Goal: Check status: Check status

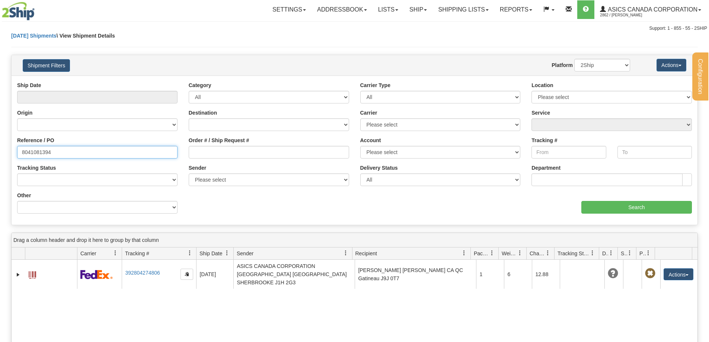
drag, startPoint x: 59, startPoint y: 151, endPoint x: 0, endPoint y: 143, distance: 59.4
click at [0, 143] on div "Please wait... × Confirm Delete Delete Cancel × Confirm Delete Yes No Cancel × …" at bounding box center [354, 258] width 709 height 453
paste input "text"
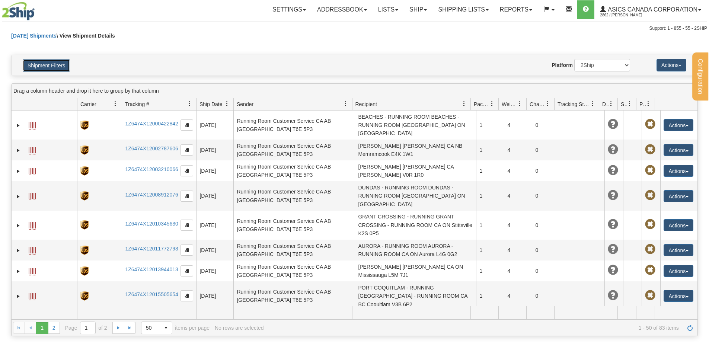
click at [52, 65] on button "Shipment Filters" at bounding box center [46, 65] width 47 height 13
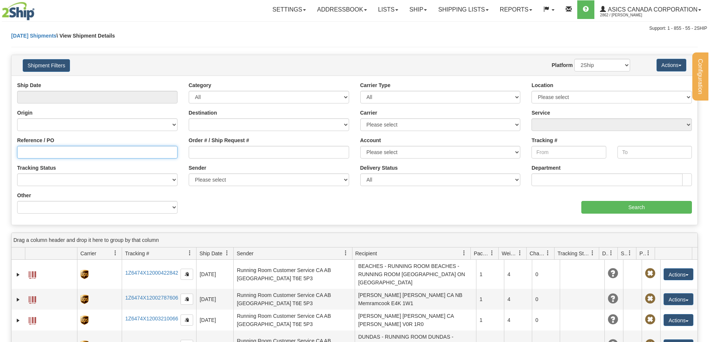
click at [54, 150] on input "Reference / PO" at bounding box center [97, 152] width 160 height 13
paste input "8041007374"
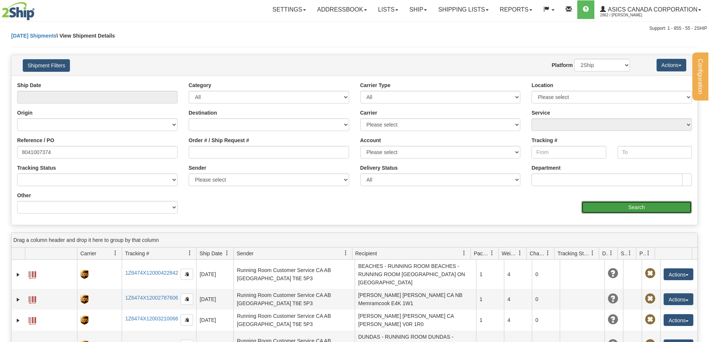
click at [618, 207] on input "Search" at bounding box center [636, 207] width 111 height 13
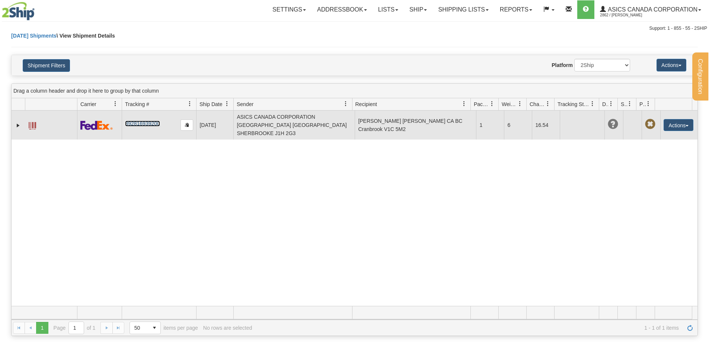
click at [152, 121] on link "392816939200" at bounding box center [142, 124] width 35 height 6
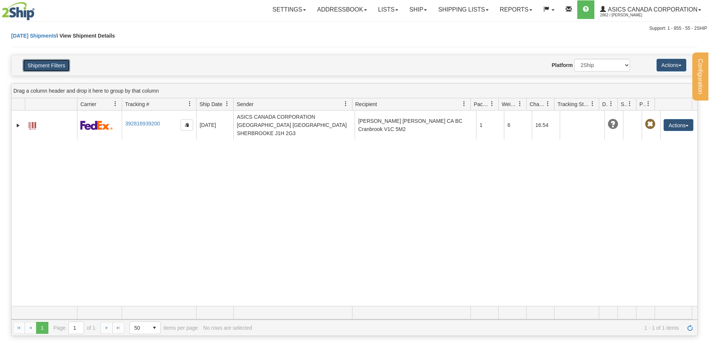
click at [55, 65] on button "Shipment Filters" at bounding box center [46, 65] width 47 height 13
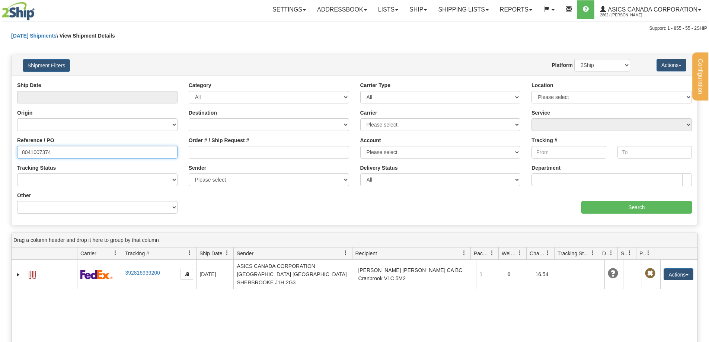
drag, startPoint x: 64, startPoint y: 154, endPoint x: 0, endPoint y: 143, distance: 64.6
click at [0, 143] on div "Please wait... × Confirm Delete Delete Cancel × Confirm Delete Yes No Cancel × …" at bounding box center [354, 258] width 709 height 453
paste input "39185"
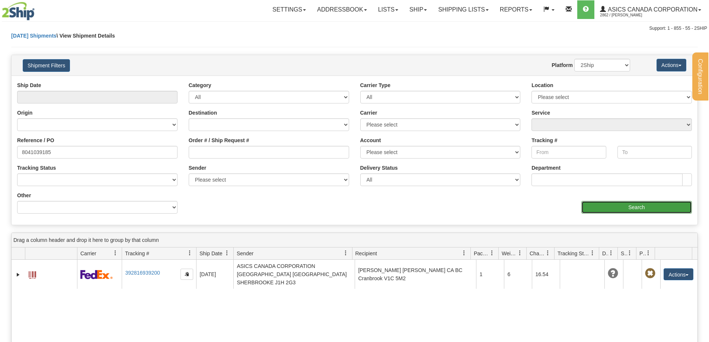
click at [640, 204] on input "Search" at bounding box center [636, 207] width 111 height 13
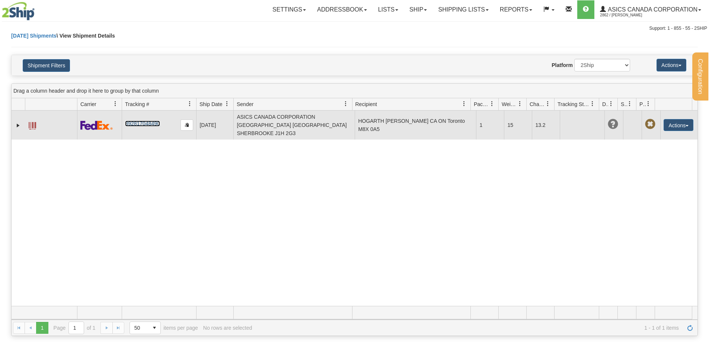
click at [151, 121] on link "392817048490" at bounding box center [142, 124] width 35 height 6
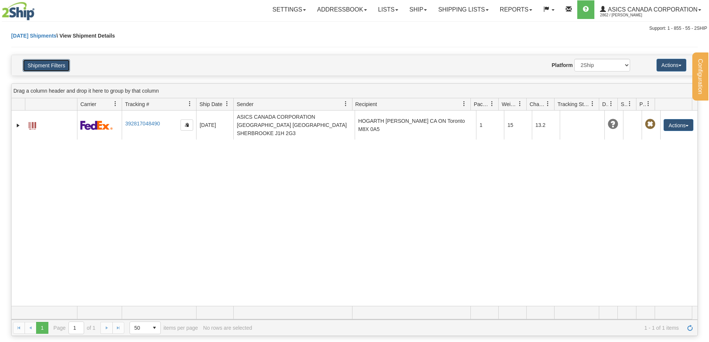
click at [49, 67] on button "Shipment Filters" at bounding box center [46, 65] width 47 height 13
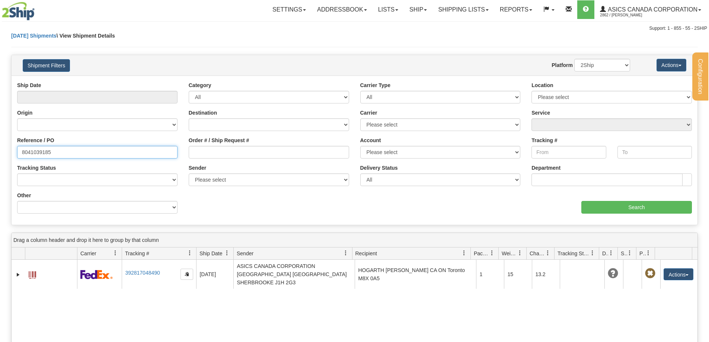
drag, startPoint x: 66, startPoint y: 152, endPoint x: 0, endPoint y: 147, distance: 66.1
click at [0, 147] on div "Please wait... × Confirm Delete Delete Cancel × Confirm Delete Yes No Cancel × …" at bounding box center [354, 258] width 709 height 453
paste input "7614"
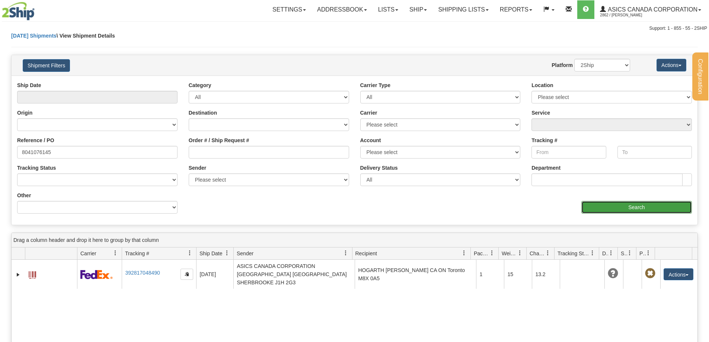
click at [627, 207] on input "Search" at bounding box center [636, 207] width 111 height 13
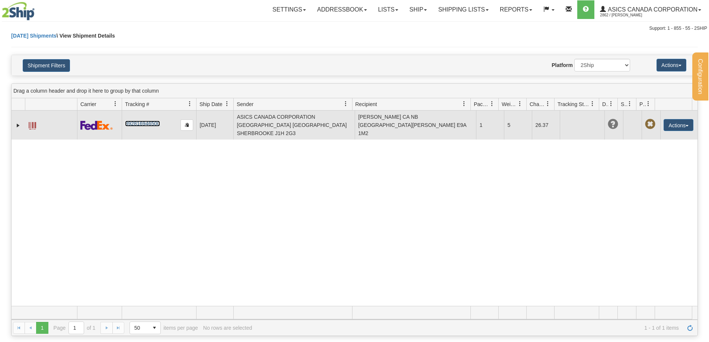
click at [139, 121] on link "392816946500" at bounding box center [142, 124] width 35 height 6
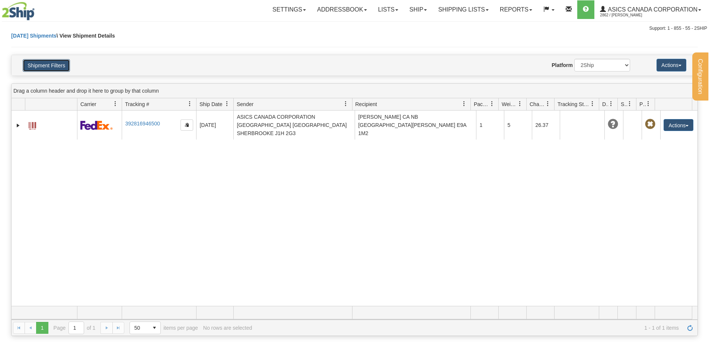
click at [57, 64] on button "Shipment Filters" at bounding box center [46, 65] width 47 height 13
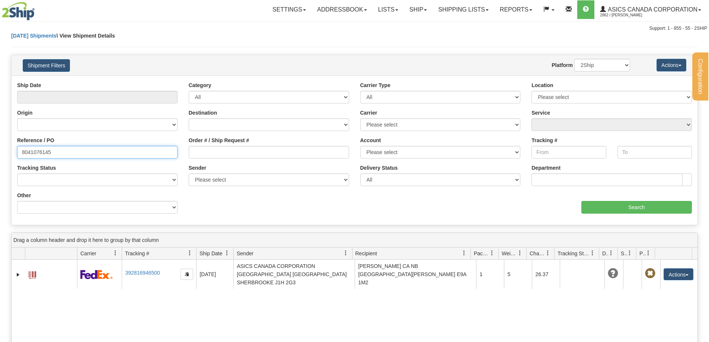
drag, startPoint x: 66, startPoint y: 154, endPoint x: 0, endPoint y: 146, distance: 66.7
click at [0, 146] on div "Please wait... × Confirm Delete Delete Cancel × Confirm Delete Yes No Cancel × …" at bounding box center [354, 258] width 709 height 453
paste input "81373"
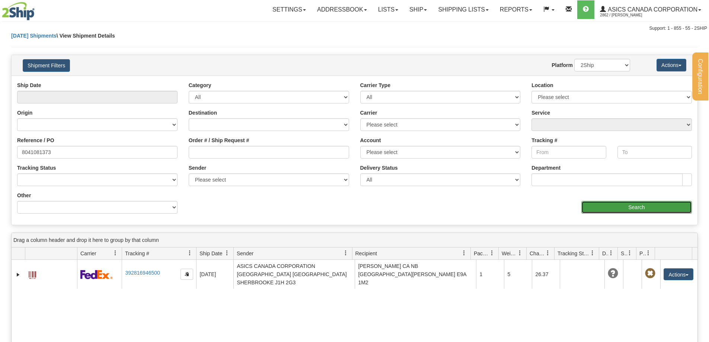
click at [641, 208] on input "Search" at bounding box center [636, 207] width 111 height 13
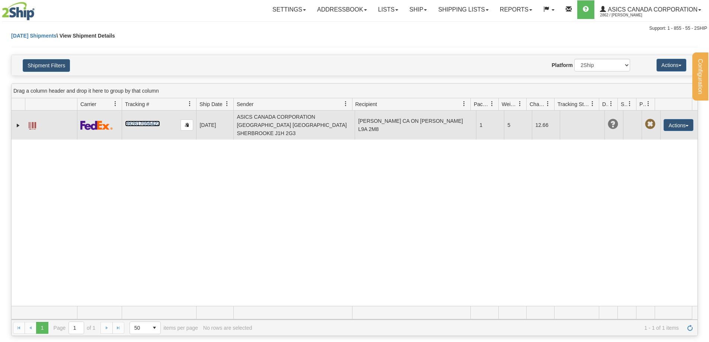
click at [151, 121] on link "392817056422" at bounding box center [142, 124] width 35 height 6
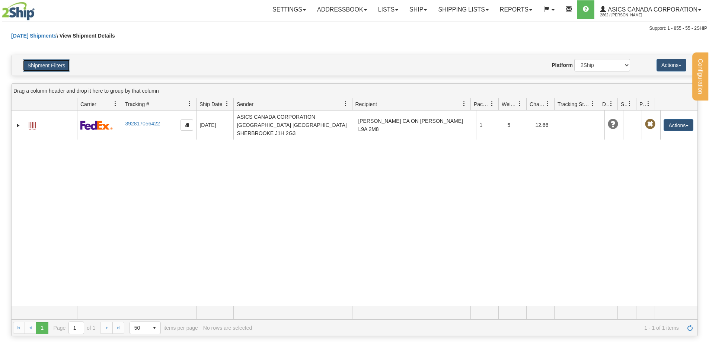
click at [47, 66] on button "Shipment Filters" at bounding box center [46, 65] width 47 height 13
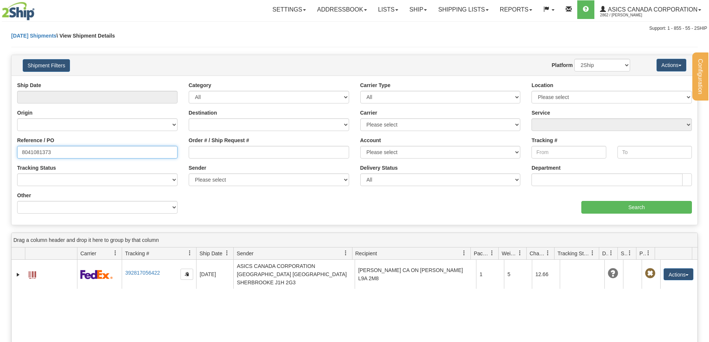
drag, startPoint x: 79, startPoint y: 155, endPoint x: 0, endPoint y: 139, distance: 80.5
click at [0, 140] on div "Please wait... × Confirm Delete Delete Cancel × Confirm Delete Yes No Cancel × …" at bounding box center [354, 258] width 709 height 453
paste input "67"
type input "8041081367"
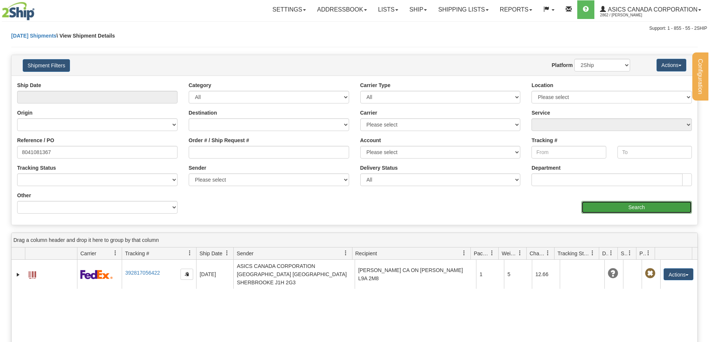
click at [633, 206] on input "Search" at bounding box center [636, 207] width 111 height 13
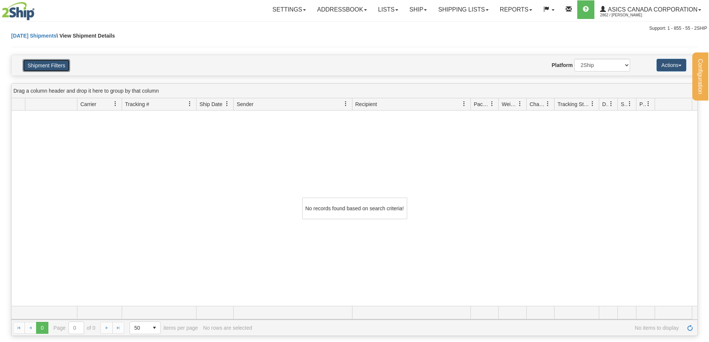
drag, startPoint x: 50, startPoint y: 68, endPoint x: 54, endPoint y: 80, distance: 13.1
click at [50, 68] on button "Shipment Filters" at bounding box center [46, 65] width 47 height 13
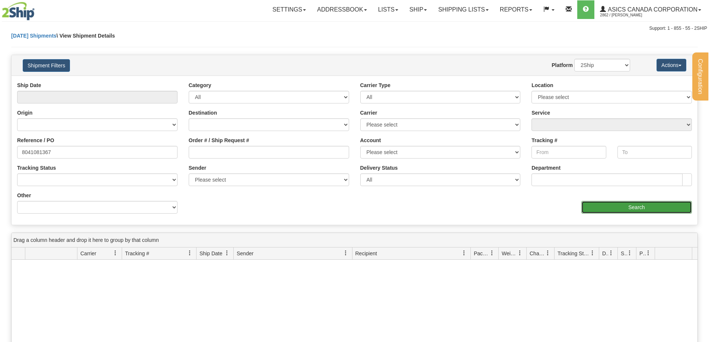
click at [635, 204] on input "Search" at bounding box center [636, 207] width 111 height 13
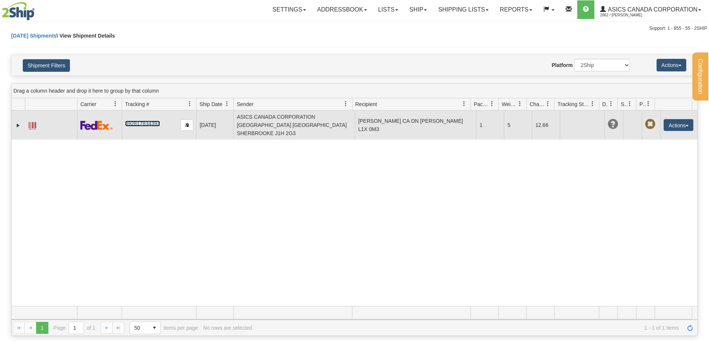
click at [143, 121] on link "392817834393" at bounding box center [142, 124] width 35 height 6
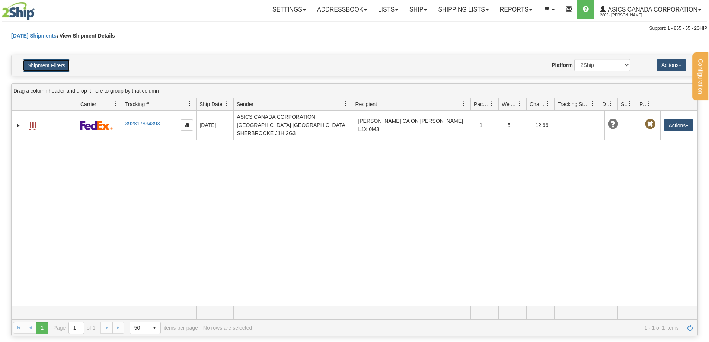
click at [63, 65] on button "Shipment Filters" at bounding box center [46, 65] width 47 height 13
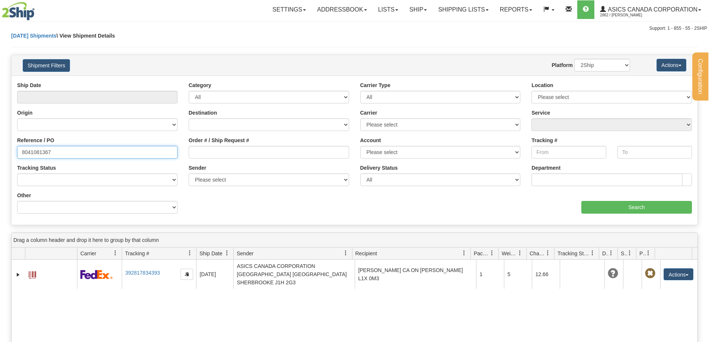
drag, startPoint x: 54, startPoint y: 154, endPoint x: 0, endPoint y: 146, distance: 54.3
click at [0, 146] on div "Please wait... × Confirm Delete Delete Cancel × Confirm Delete Yes No Cancel × …" at bounding box center [354, 258] width 709 height 453
paste input "text"
click at [125, 154] on input "Reference / PO" at bounding box center [97, 152] width 160 height 13
paste input "8041088428"
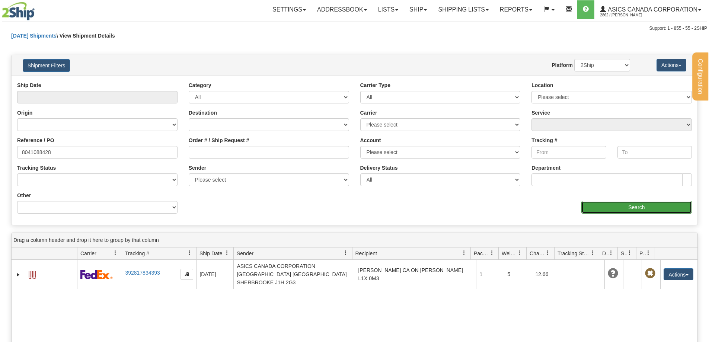
click at [640, 208] on input "Search" at bounding box center [636, 207] width 111 height 13
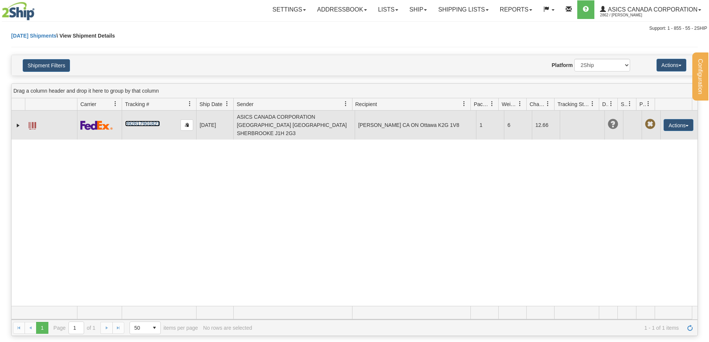
click at [139, 121] on link "392817901821" at bounding box center [142, 124] width 35 height 6
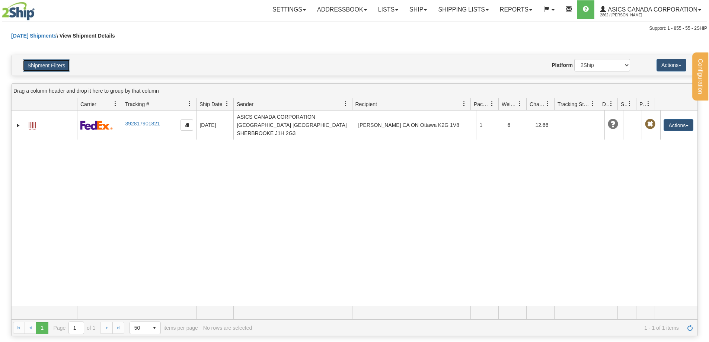
click at [42, 63] on button "Shipment Filters" at bounding box center [46, 65] width 47 height 13
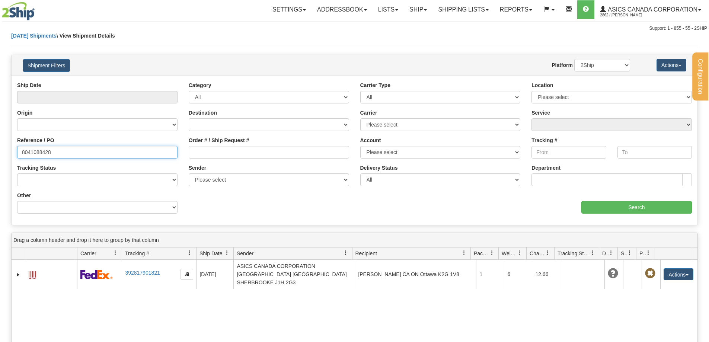
drag, startPoint x: 70, startPoint y: 157, endPoint x: 0, endPoint y: 146, distance: 70.9
click at [0, 146] on div "Please wait... × Confirm Delete Delete Cancel × Confirm Delete Yes No Cancel × …" at bounding box center [354, 258] width 709 height 453
paste input "1373"
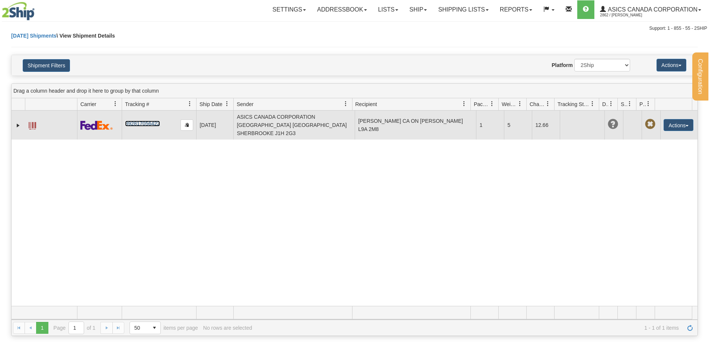
click at [143, 121] on link "392817056422" at bounding box center [142, 124] width 35 height 6
click at [147, 121] on link "392817056422" at bounding box center [142, 124] width 35 height 6
click at [17, 122] on link "Expand" at bounding box center [18, 125] width 7 height 7
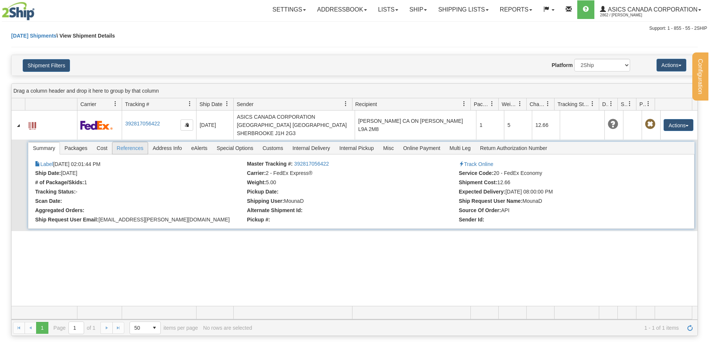
click at [125, 142] on span "References" at bounding box center [130, 148] width 36 height 12
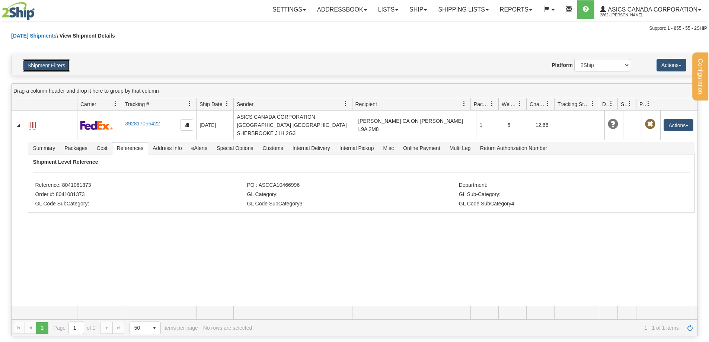
click at [57, 68] on button "Shipment Filters" at bounding box center [46, 65] width 47 height 13
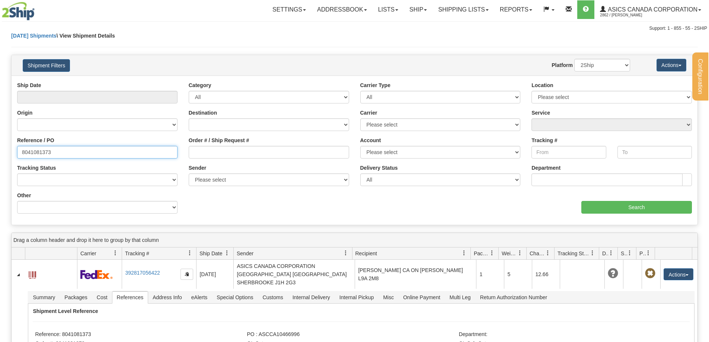
drag, startPoint x: 64, startPoint y: 154, endPoint x: 0, endPoint y: 149, distance: 64.2
click at [0, 149] on div "Please wait... × Confirm Delete Delete Cancel × Confirm Delete Yes No Cancel × …" at bounding box center [354, 258] width 709 height 453
paste input "101737"
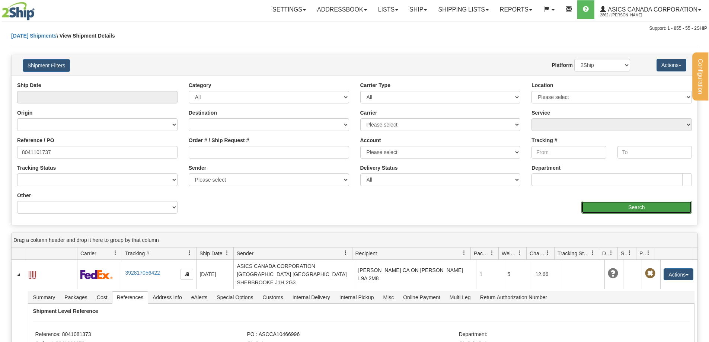
click at [642, 205] on input "Search" at bounding box center [636, 207] width 111 height 13
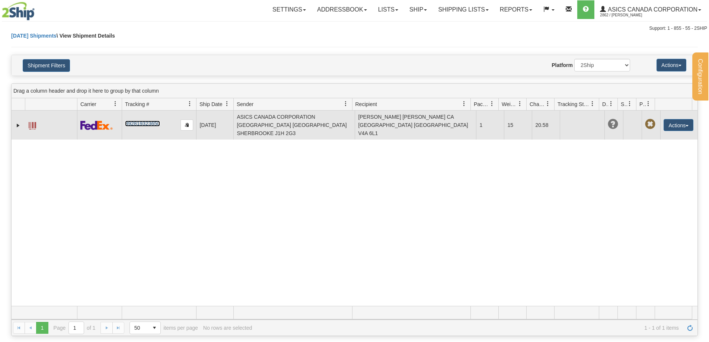
click at [146, 121] on link "392819323650" at bounding box center [142, 124] width 35 height 6
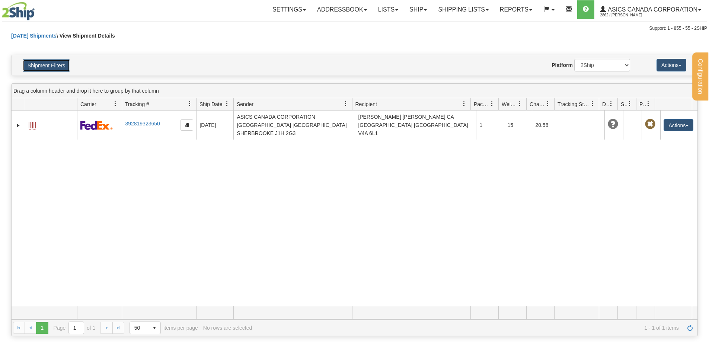
click at [62, 65] on button "Shipment Filters" at bounding box center [46, 65] width 47 height 13
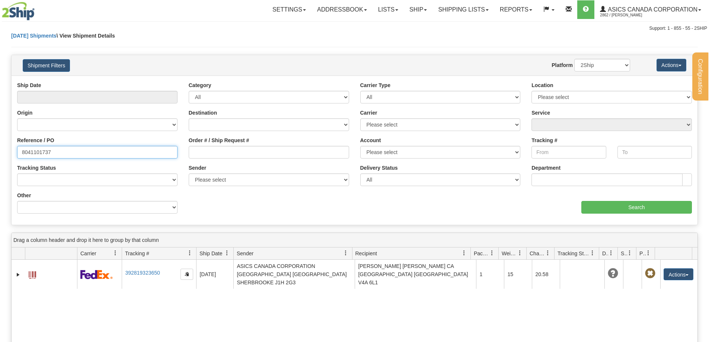
drag, startPoint x: 64, startPoint y: 155, endPoint x: 0, endPoint y: 148, distance: 64.4
click at [0, 148] on div "Please wait... × Confirm Delete Delete Cancel × Confirm Delete Yes No Cancel × …" at bounding box center [354, 258] width 709 height 453
paste input "70"
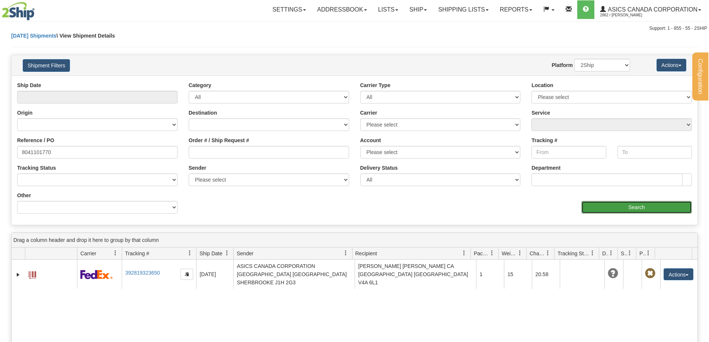
click at [637, 206] on input "Search" at bounding box center [636, 207] width 111 height 13
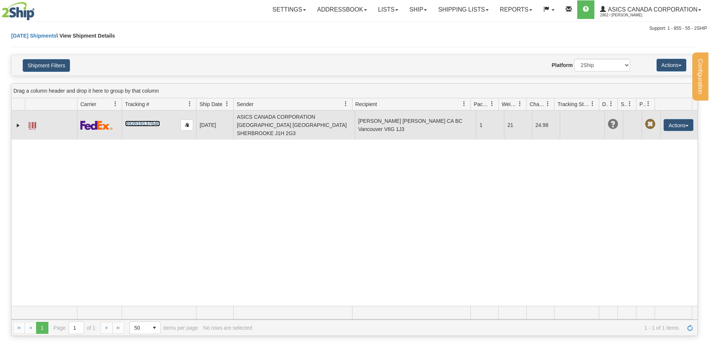
click at [140, 121] on link "392819137640" at bounding box center [142, 124] width 35 height 6
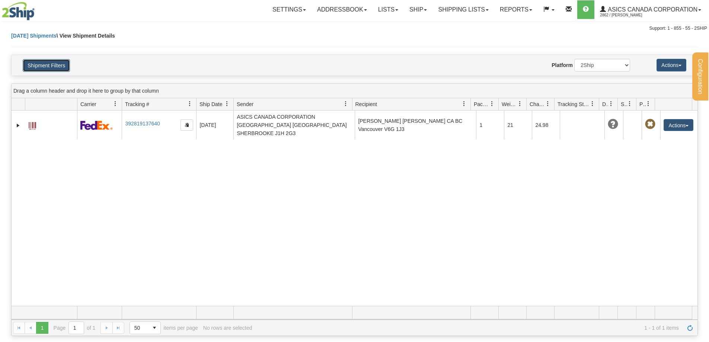
click at [51, 64] on button "Shipment Filters" at bounding box center [46, 65] width 47 height 13
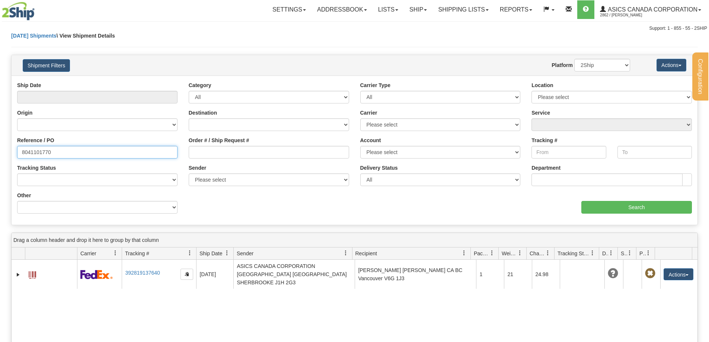
drag, startPoint x: 70, startPoint y: 153, endPoint x: 0, endPoint y: 142, distance: 70.9
click at [0, 142] on div "Please wait... × Confirm Delete Delete Cancel × Confirm Delete Yes No Cancel × …" at bounding box center [354, 258] width 709 height 453
paste input "6"
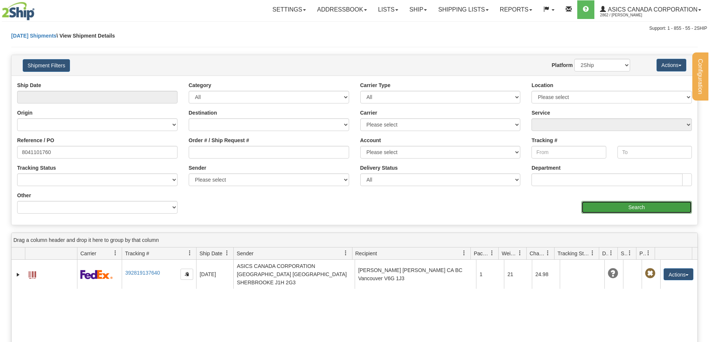
click at [649, 207] on input "Search" at bounding box center [636, 207] width 111 height 13
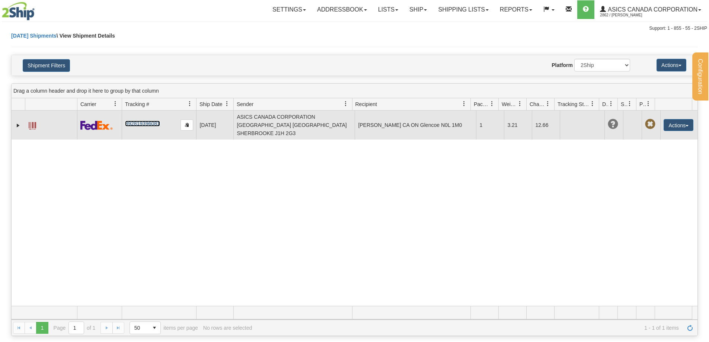
click at [144, 121] on link "392819396081" at bounding box center [142, 124] width 35 height 6
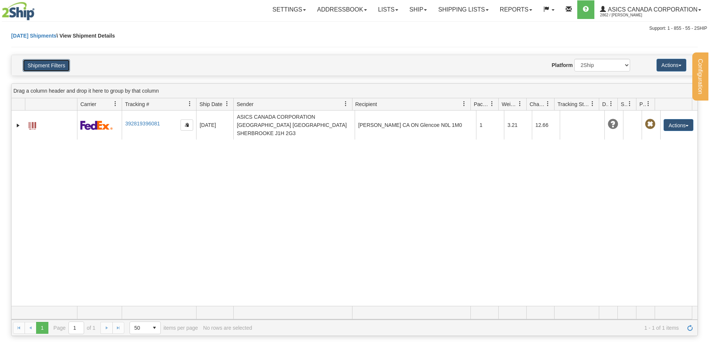
click at [47, 63] on button "Shipment Filters" at bounding box center [46, 65] width 47 height 13
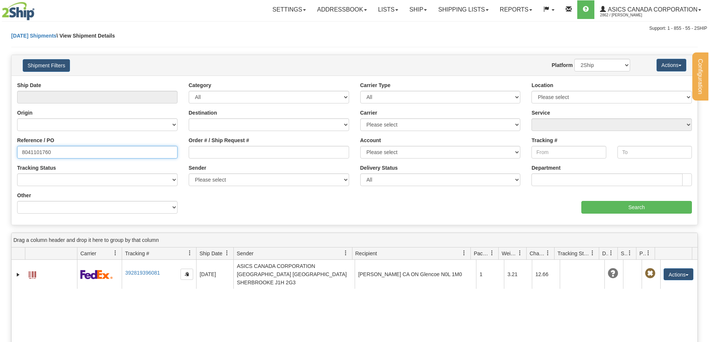
drag, startPoint x: 70, startPoint y: 150, endPoint x: 0, endPoint y: 151, distance: 70.0
click at [0, 151] on div "Please wait... × Confirm Delete Delete Cancel × Confirm Delete Yes No Cancel × …" at bounding box center [354, 258] width 709 height 453
paste input "823"
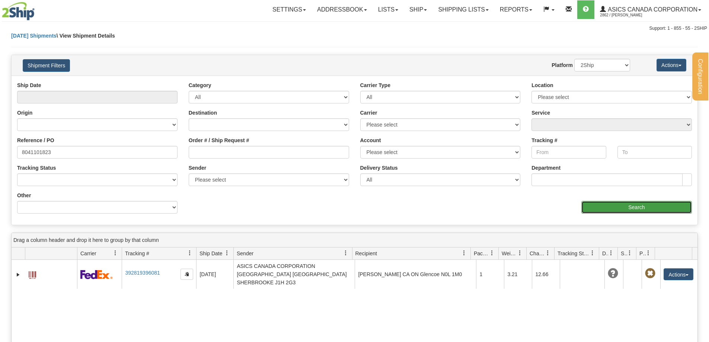
click at [640, 204] on input "Search" at bounding box center [636, 207] width 111 height 13
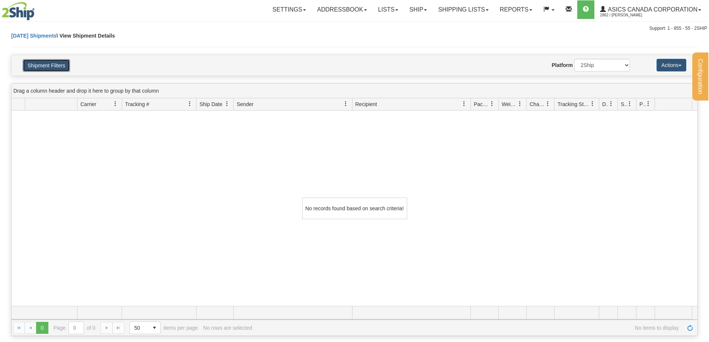
click at [48, 64] on button "Shipment Filters" at bounding box center [46, 65] width 47 height 13
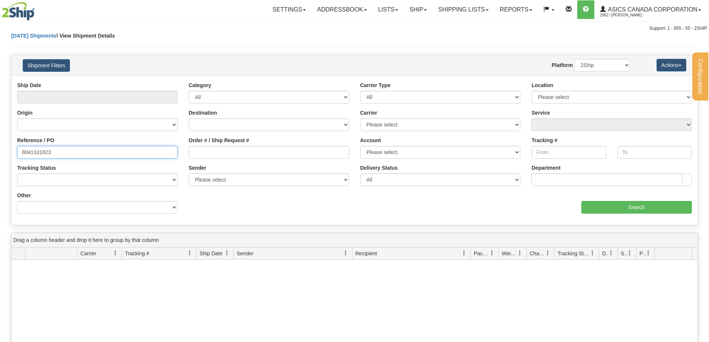
drag, startPoint x: 59, startPoint y: 158, endPoint x: 0, endPoint y: 151, distance: 59.6
click at [0, 151] on div "Please wait... × Confirm Delete Delete Cancel × Confirm Delete Yes No Cancel × …" at bounding box center [354, 258] width 709 height 453
paste input "09"
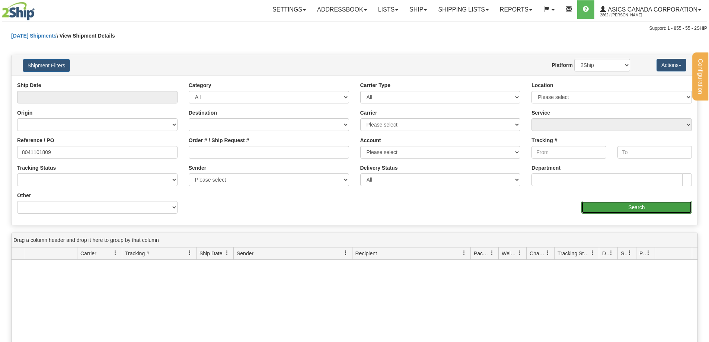
click at [629, 206] on input "Search" at bounding box center [636, 207] width 111 height 13
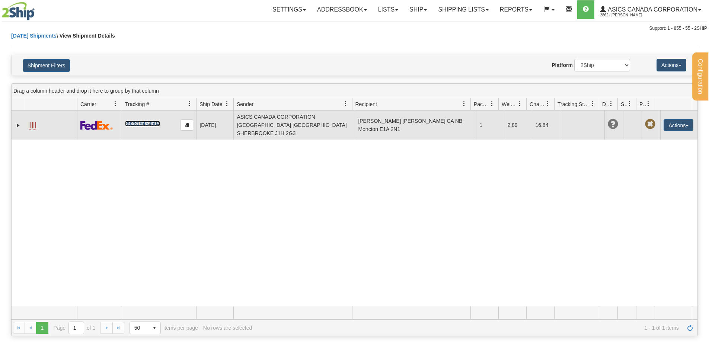
click at [146, 121] on link "392819454504" at bounding box center [142, 124] width 35 height 6
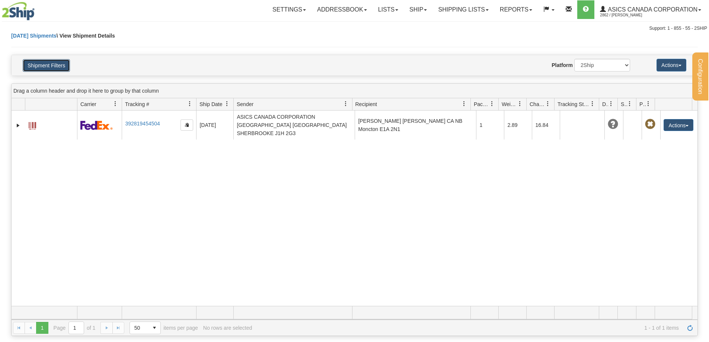
click at [63, 68] on button "Shipment Filters" at bounding box center [46, 65] width 47 height 13
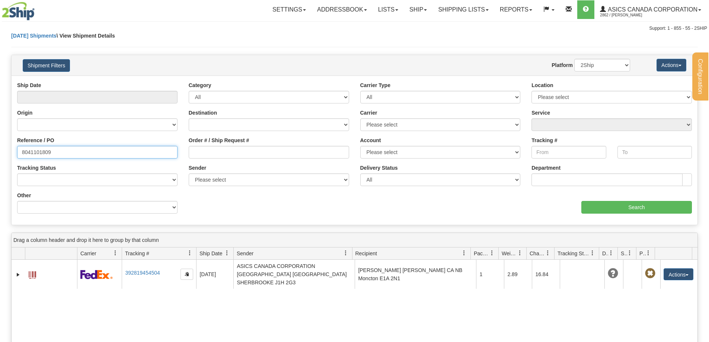
drag, startPoint x: 68, startPoint y: 153, endPoint x: 0, endPoint y: 146, distance: 68.8
click at [1, 146] on div "Please wait... × Confirm Delete Delete Cancel × Confirm Delete Yes No Cancel × …" at bounding box center [354, 258] width 709 height 453
paste input "23"
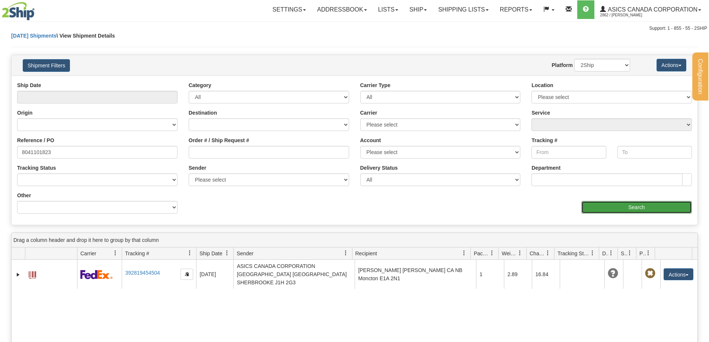
click at [636, 208] on input "Search" at bounding box center [636, 207] width 111 height 13
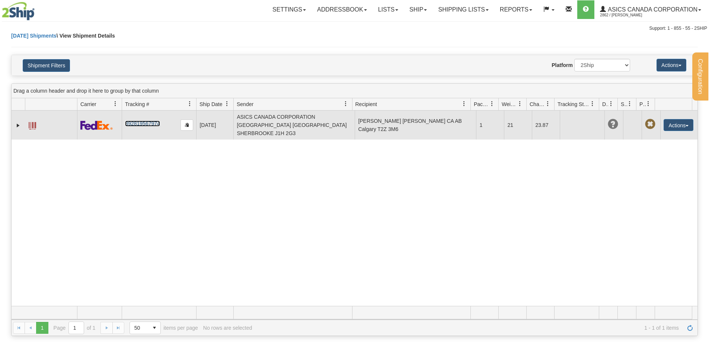
click at [149, 121] on link "392819567974" at bounding box center [142, 124] width 35 height 6
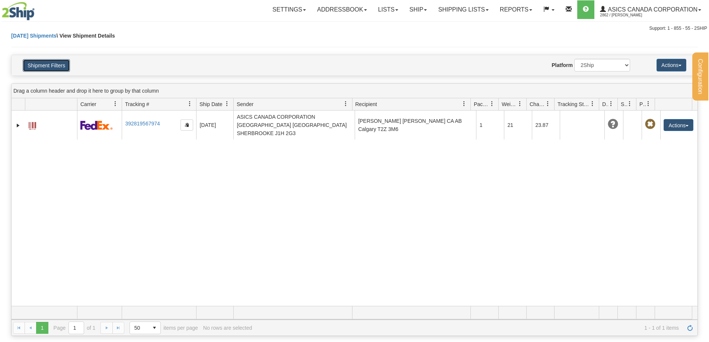
click at [37, 64] on button "Shipment Filters" at bounding box center [46, 65] width 47 height 13
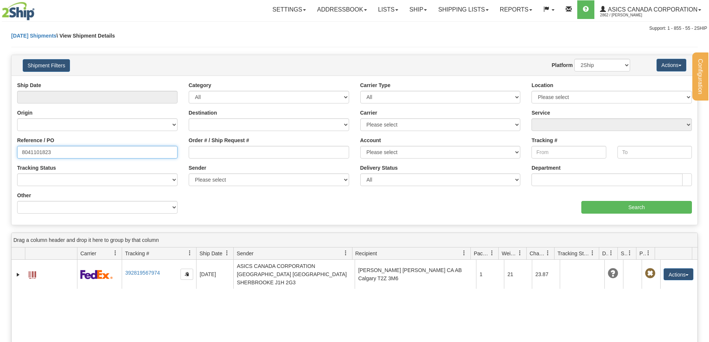
drag, startPoint x: 58, startPoint y: 149, endPoint x: 3, endPoint y: 142, distance: 55.2
click at [3, 142] on div "Please wait... × Confirm Delete Delete Cancel × Confirm Delete Yes No Cancel × …" at bounding box center [354, 258] width 709 height 453
paste input "758"
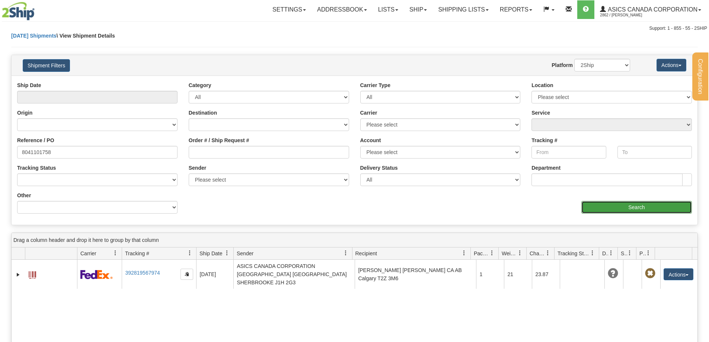
click at [637, 207] on input "Search" at bounding box center [636, 207] width 111 height 13
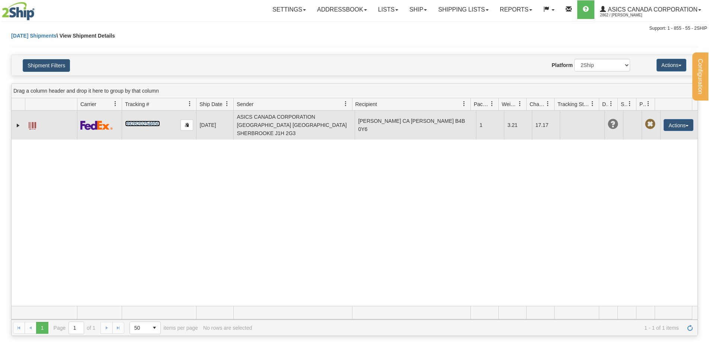
click at [150, 121] on link "392820254650" at bounding box center [142, 124] width 35 height 6
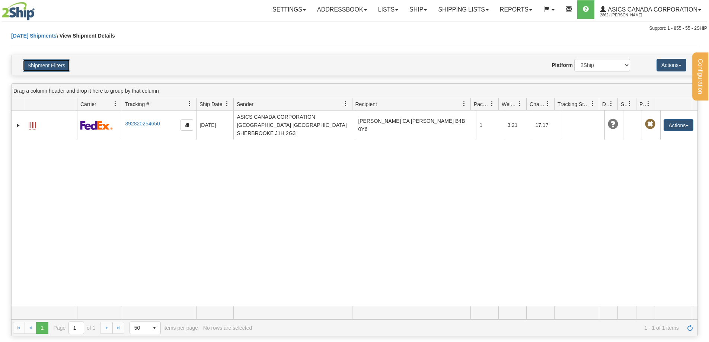
click at [60, 64] on button "Shipment Filters" at bounding box center [46, 65] width 47 height 13
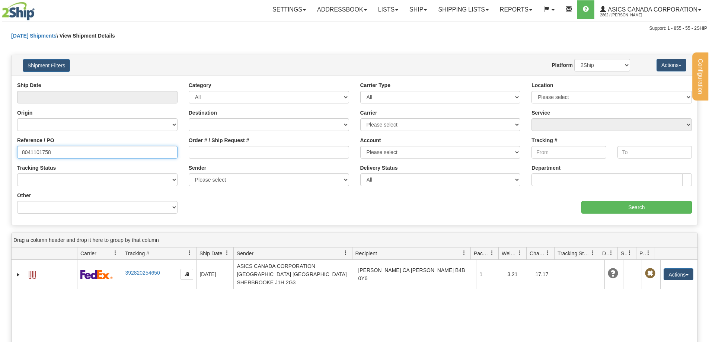
drag, startPoint x: 69, startPoint y: 152, endPoint x: 0, endPoint y: 149, distance: 69.3
click at [0, 149] on div "Please wait... × Confirm Delete Delete Cancel × Confirm Delete Yes No Cancel × …" at bounding box center [354, 258] width 709 height 453
paste input "801"
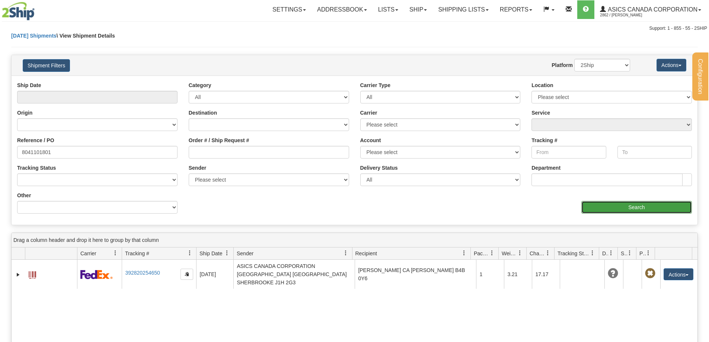
click at [637, 202] on input "Search" at bounding box center [636, 207] width 111 height 13
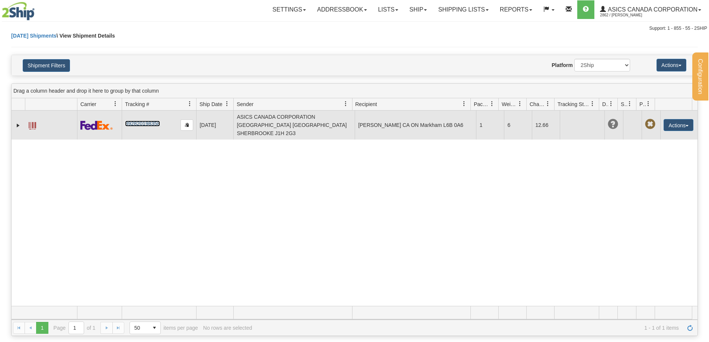
click at [147, 121] on link "392820198358" at bounding box center [142, 124] width 35 height 6
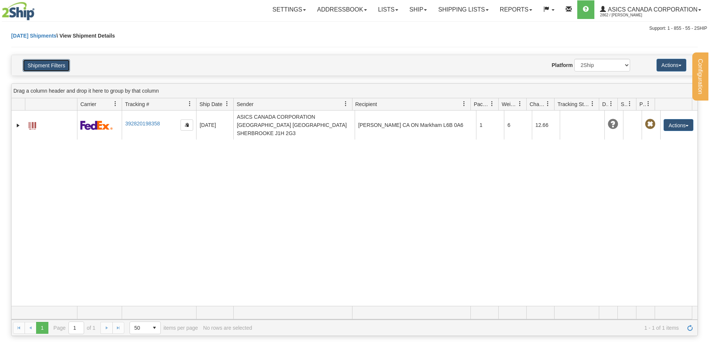
click at [57, 67] on button "Shipment Filters" at bounding box center [46, 65] width 47 height 13
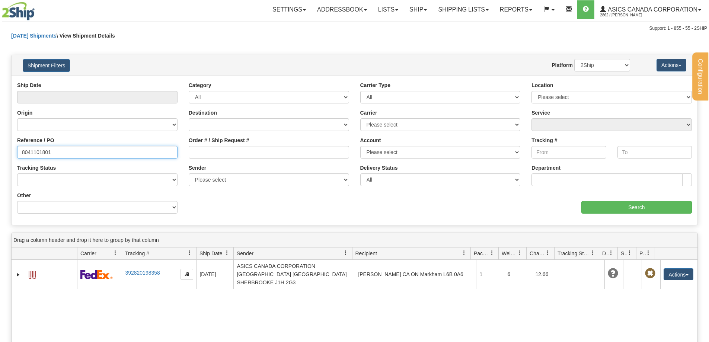
drag, startPoint x: 66, startPoint y: 148, endPoint x: 0, endPoint y: 150, distance: 65.9
click at [0, 150] on div "Please wait... × Confirm Delete Delete Cancel × Confirm Delete Yes No Cancel × …" at bounding box center [354, 258] width 709 height 453
paste input "768"
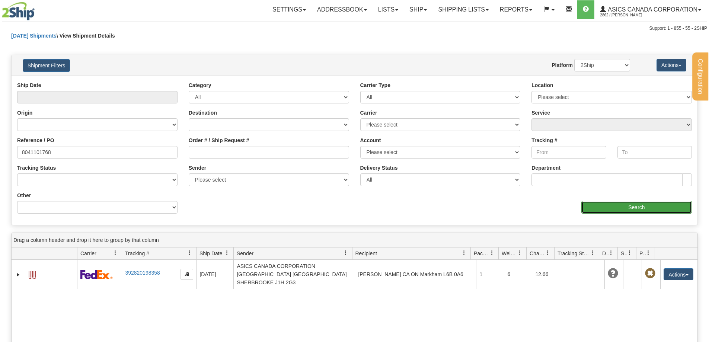
click at [632, 206] on input "Search" at bounding box center [636, 207] width 111 height 13
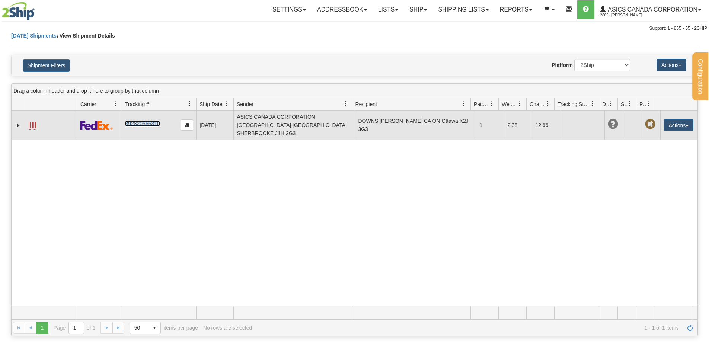
click at [130, 121] on link "392820566310" at bounding box center [142, 124] width 35 height 6
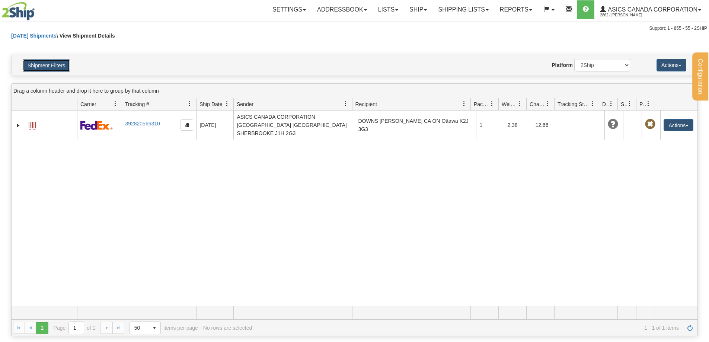
click at [63, 63] on button "Shipment Filters" at bounding box center [46, 65] width 47 height 13
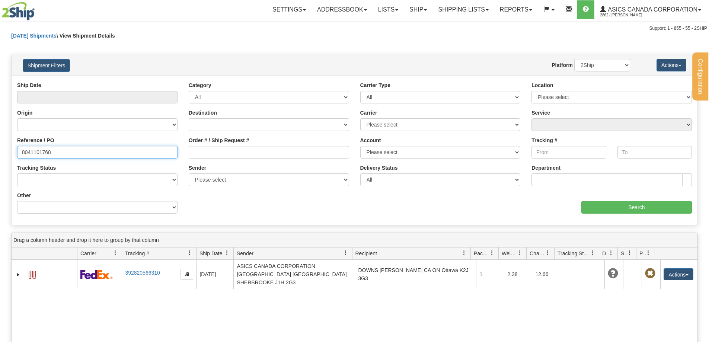
drag, startPoint x: 62, startPoint y: 152, endPoint x: 0, endPoint y: 142, distance: 63.0
click at [0, 142] on div "Please wait... × Confirm Delete Delete Cancel × Confirm Delete Yes No Cancel × …" at bounding box center [354, 258] width 709 height 453
paste input "47"
type input "8041101747"
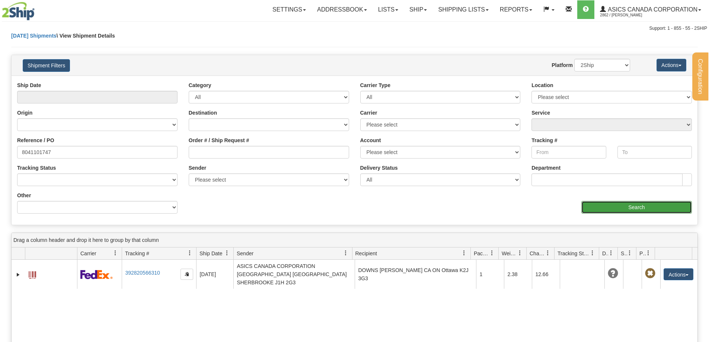
click at [628, 207] on input "Search" at bounding box center [636, 207] width 111 height 13
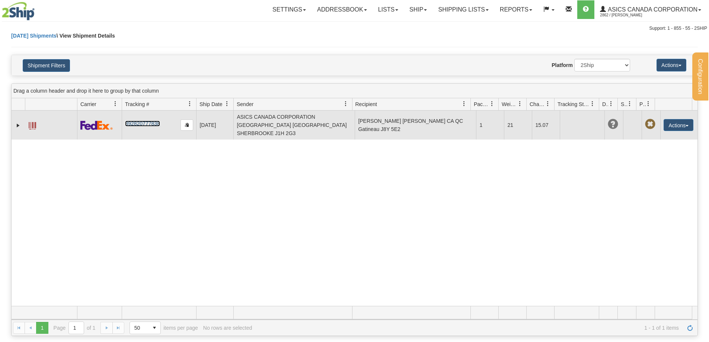
click at [136, 121] on link "392820777838" at bounding box center [142, 124] width 35 height 6
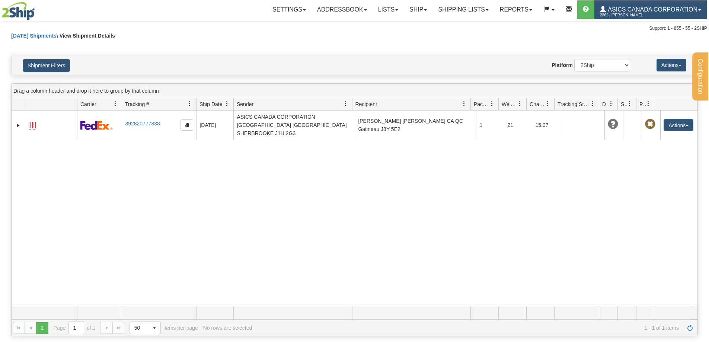
click at [680, 2] on link "ASICS CANADA CORPORATION 2862 / [PERSON_NAME]" at bounding box center [651, 9] width 112 height 19
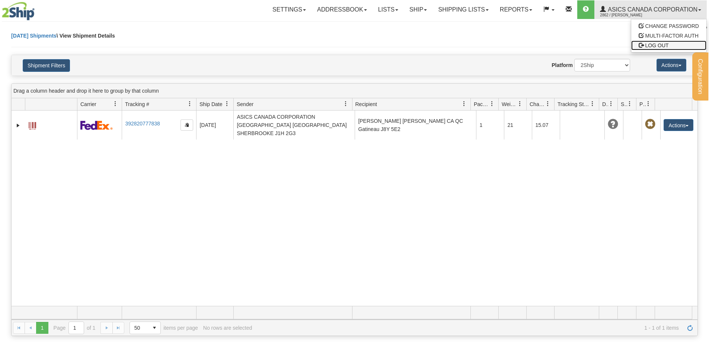
click at [660, 48] on span "LOG OUT" at bounding box center [657, 45] width 23 height 6
